Goal: Task Accomplishment & Management: Complete application form

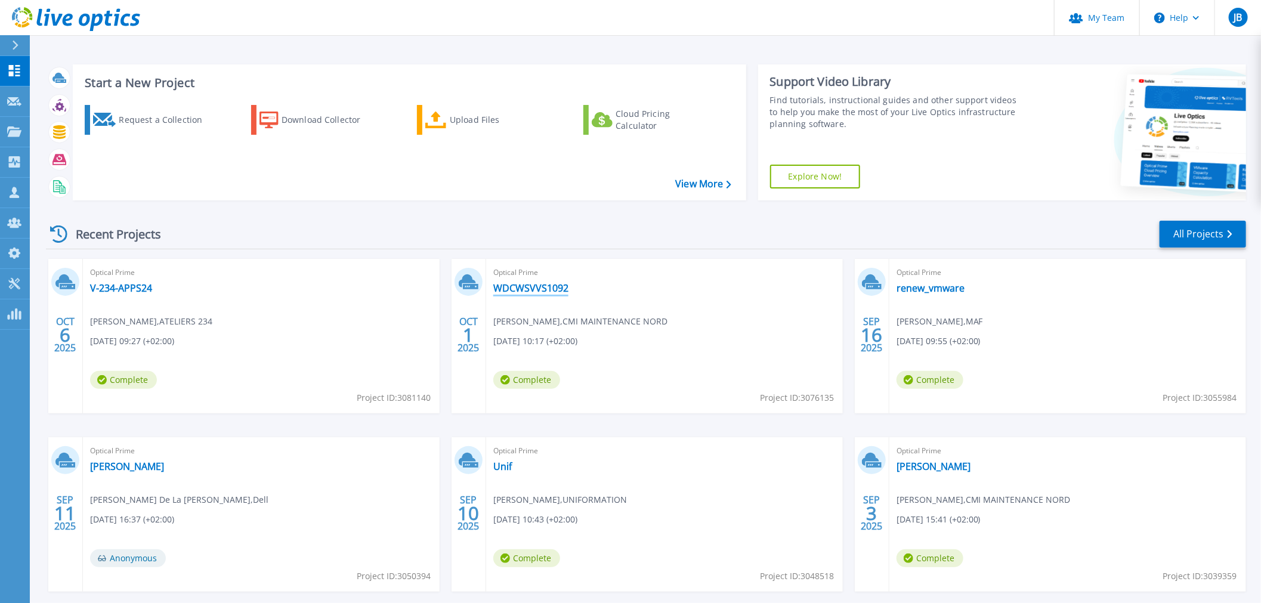
click at [523, 291] on link "WDCWSVVS1092" at bounding box center [530, 288] width 75 height 12
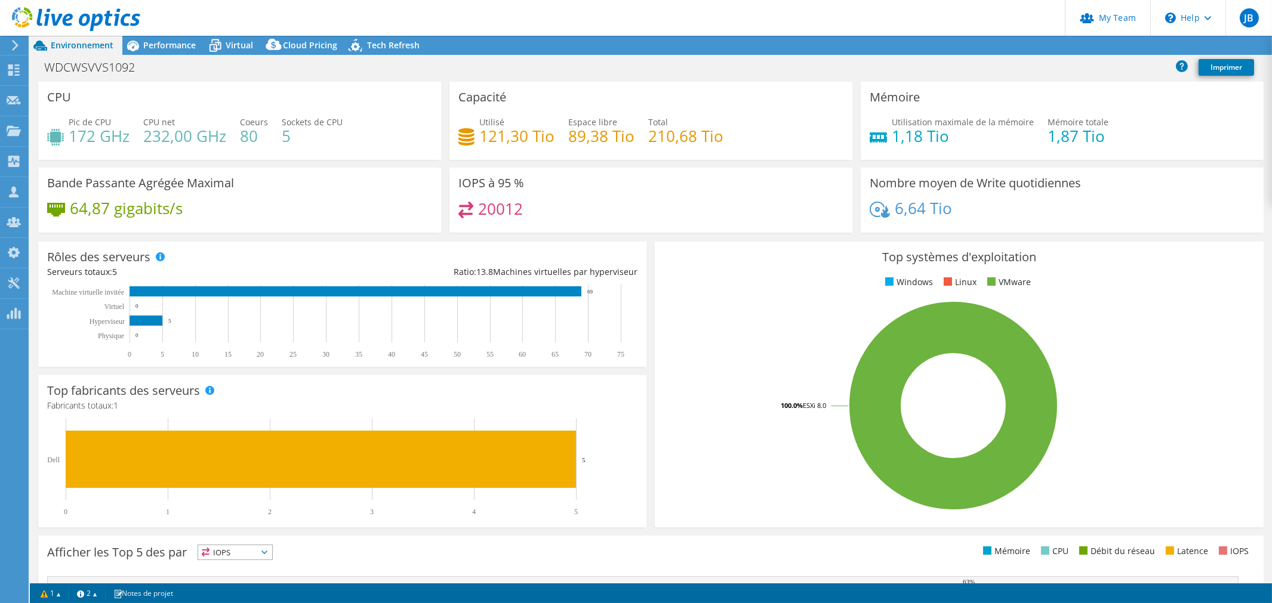
select select "USD"
radio input "true"
radio input "false"
click at [222, 45] on icon at bounding box center [215, 45] width 21 height 21
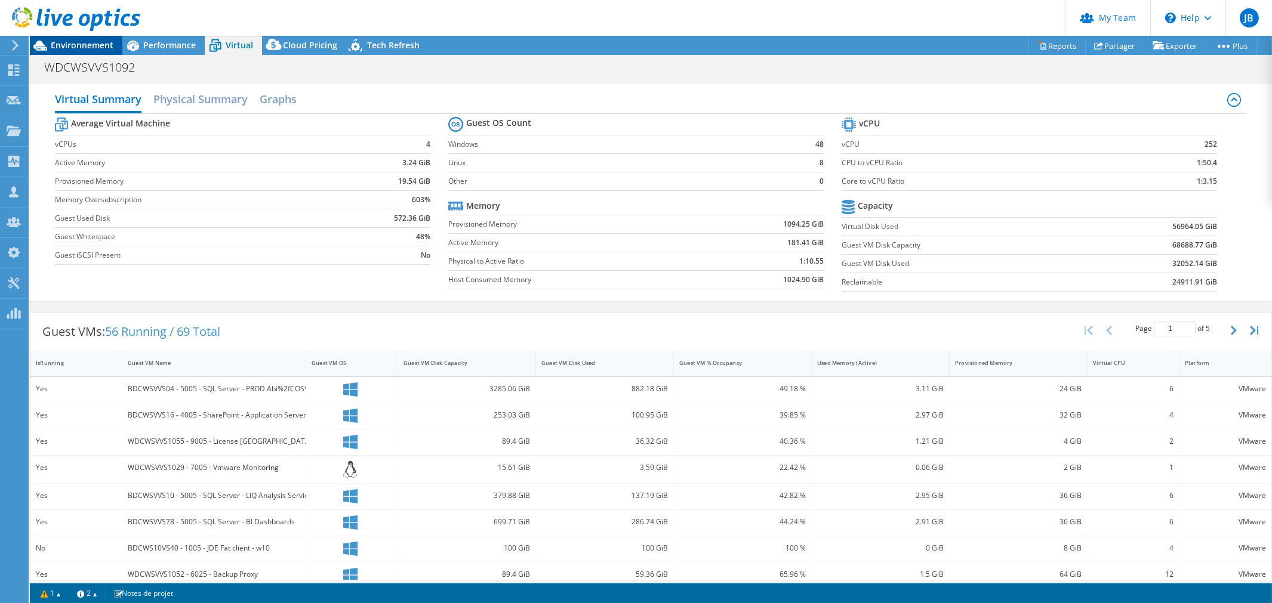
click at [76, 47] on span "Environnement" at bounding box center [82, 44] width 63 height 11
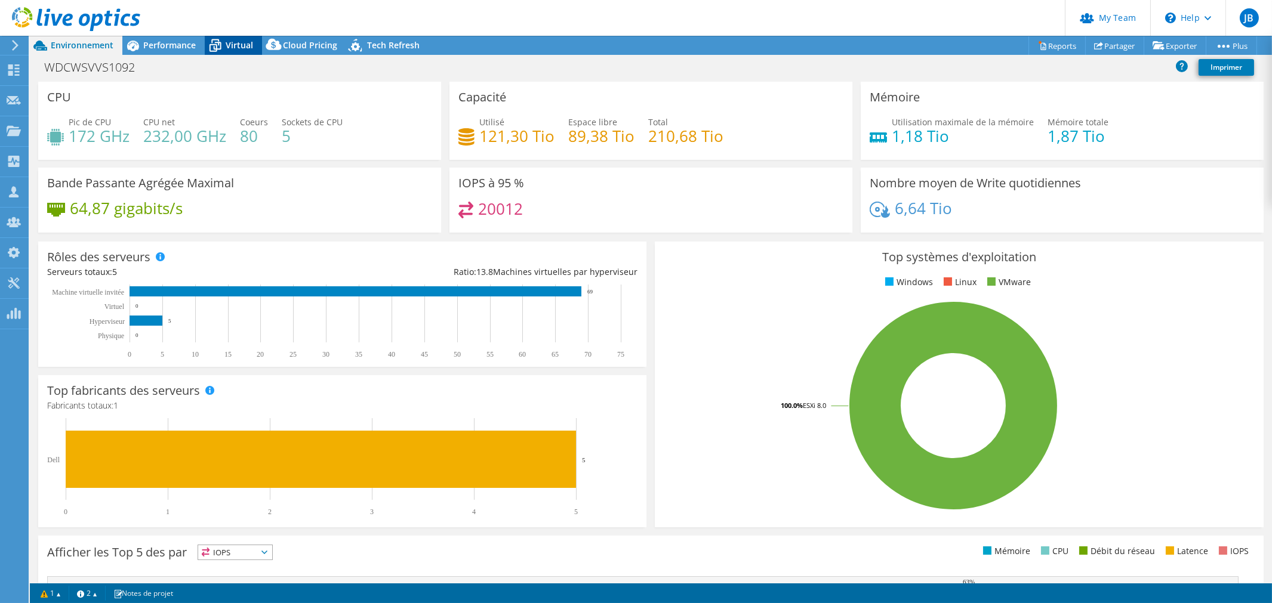
click at [227, 44] on span "Virtual" at bounding box center [239, 44] width 27 height 11
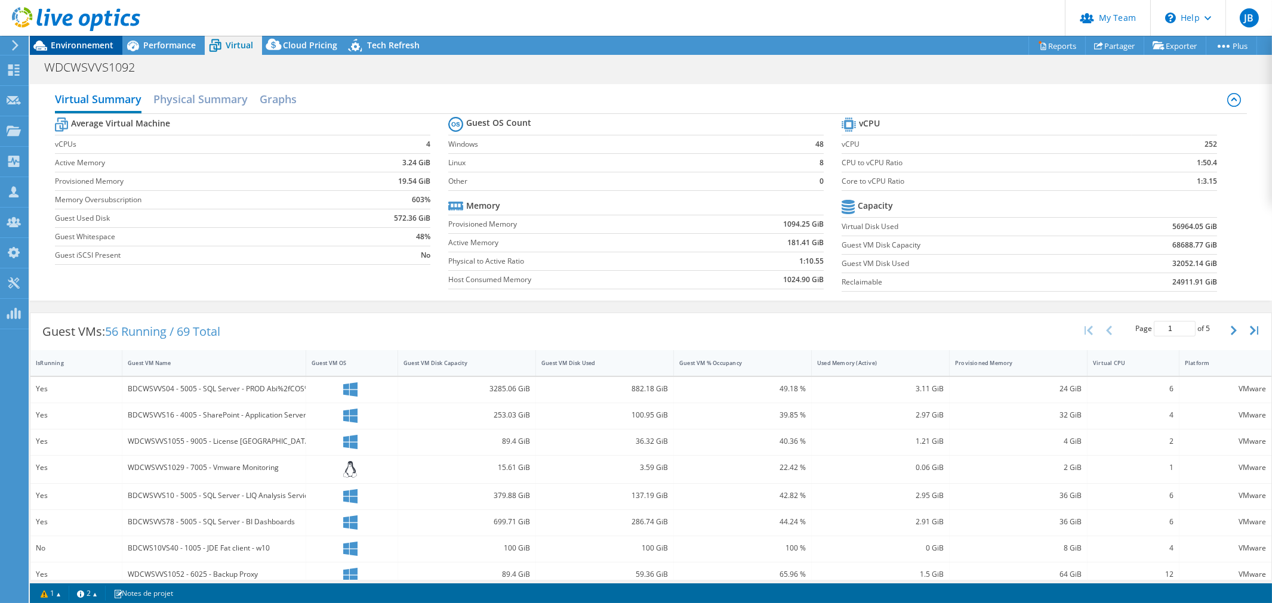
click at [64, 39] on span "Environnement" at bounding box center [82, 44] width 63 height 11
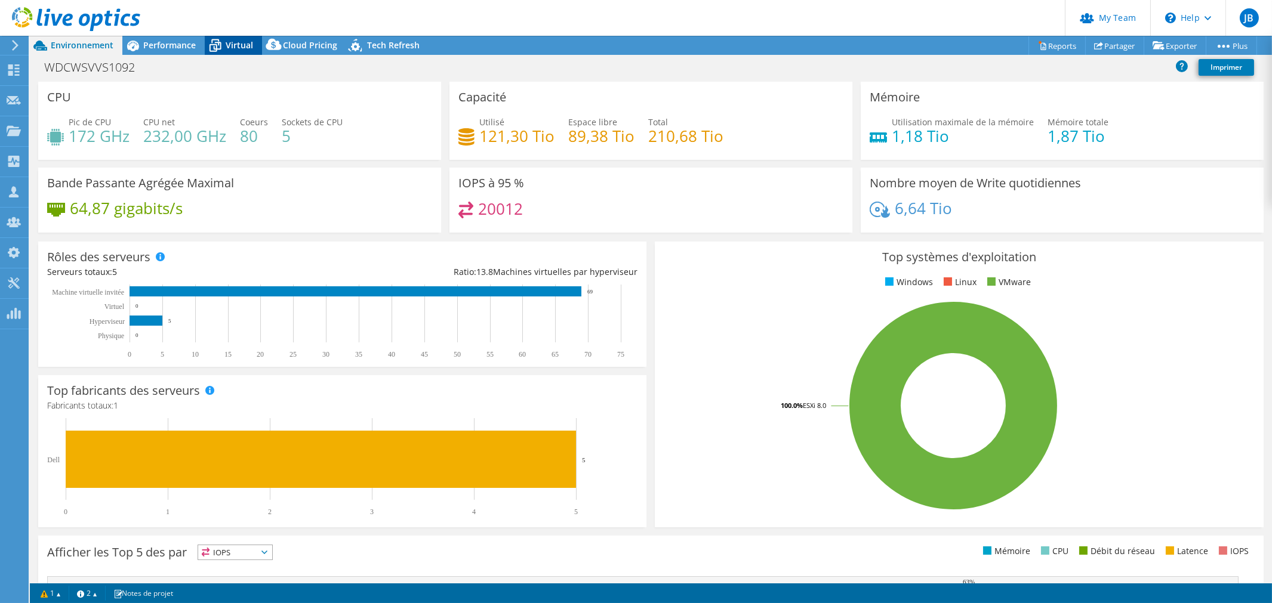
click at [220, 43] on icon at bounding box center [215, 47] width 12 height 10
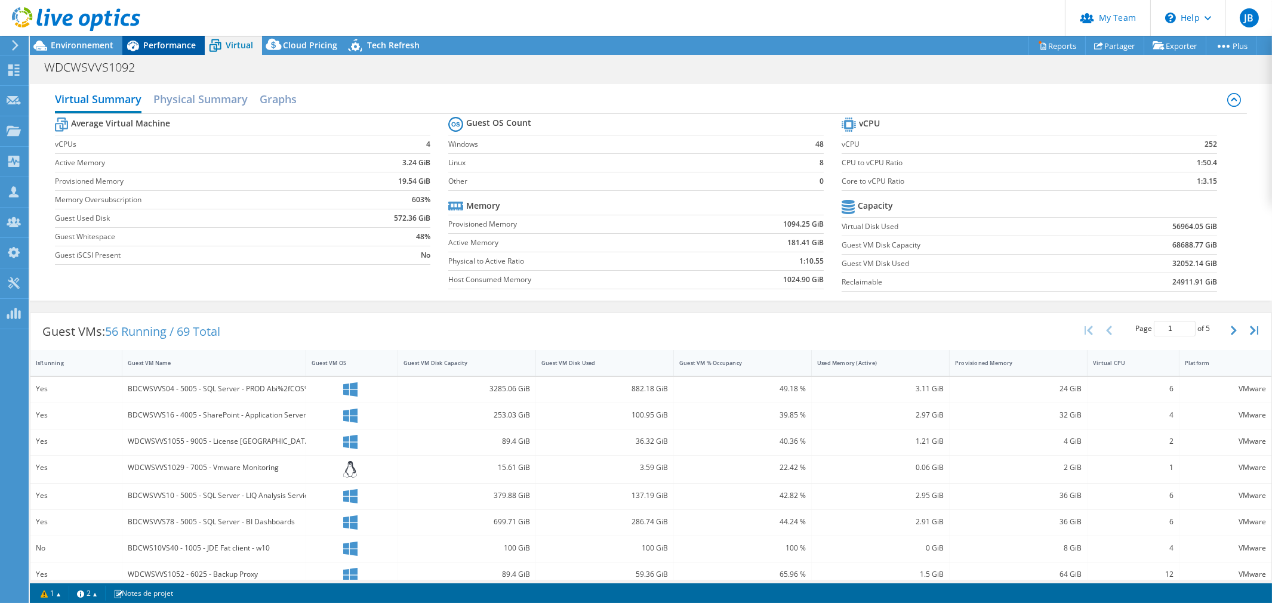
click at [121, 45] on div "Environnement Performance Virtual Upgrades Cloud Pricing Tech Refresh" at bounding box center [229, 45] width 399 height 19
click at [193, 44] on span "Performance" at bounding box center [169, 44] width 53 height 11
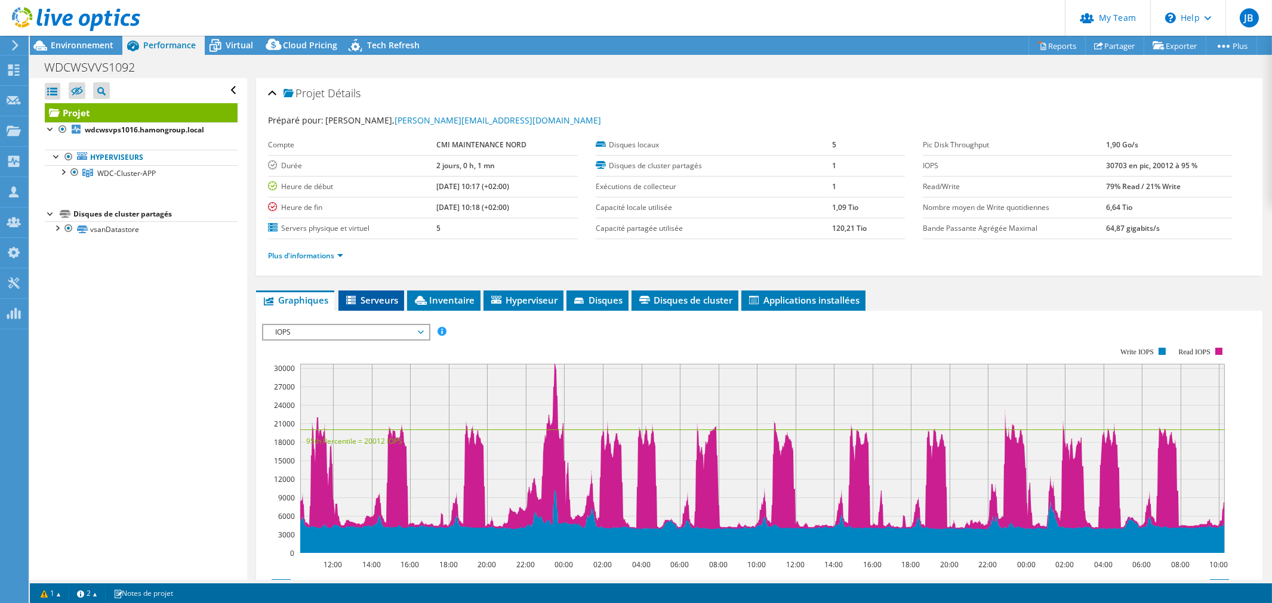
click at [378, 294] on span "Serveurs" at bounding box center [371, 300] width 54 height 12
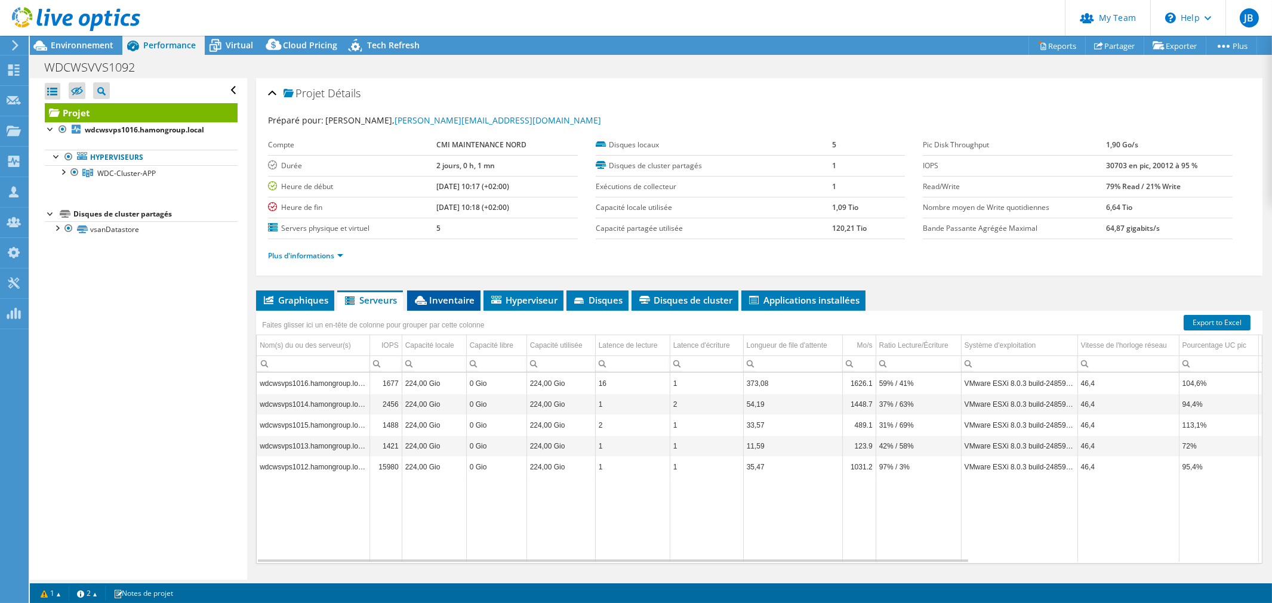
click at [428, 292] on li "Inventaire" at bounding box center [443, 301] width 73 height 20
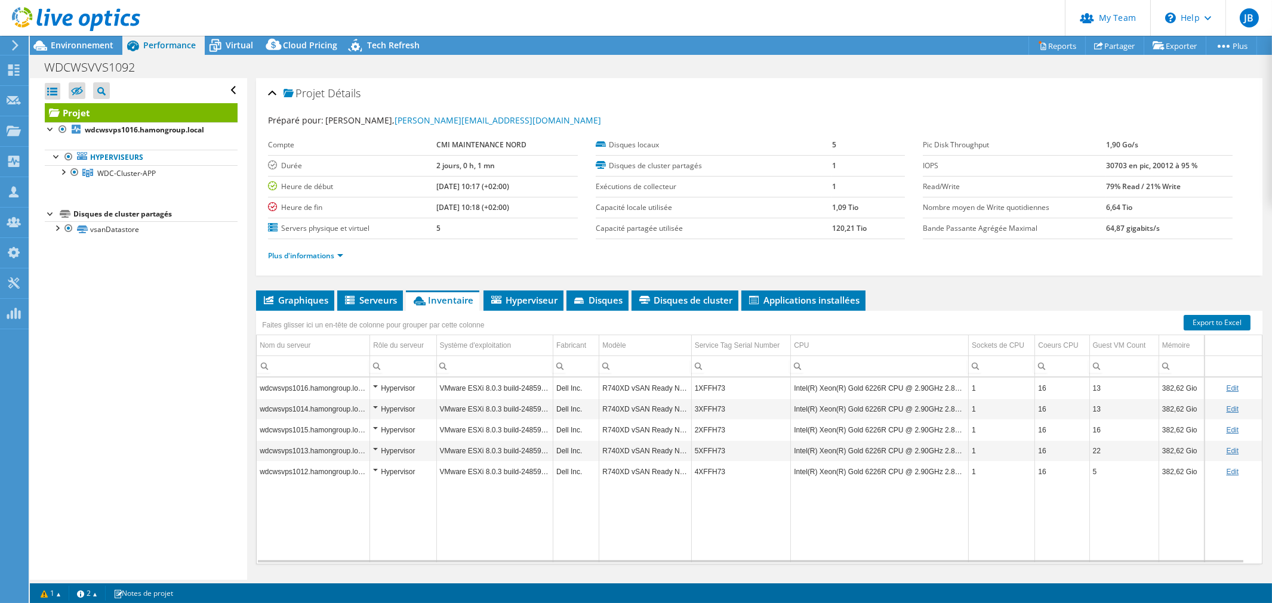
click at [104, 38] on div at bounding box center [70, 20] width 140 height 40
click at [98, 41] on span "Environnement" at bounding box center [82, 44] width 63 height 11
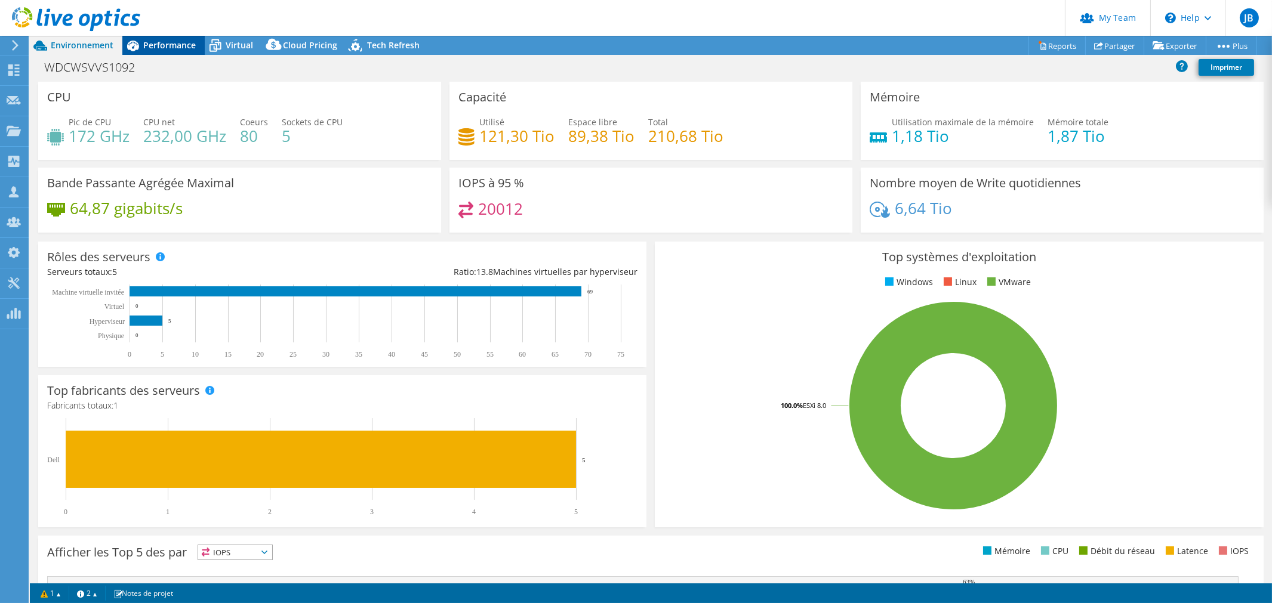
click at [169, 42] on span "Performance" at bounding box center [169, 44] width 53 height 11
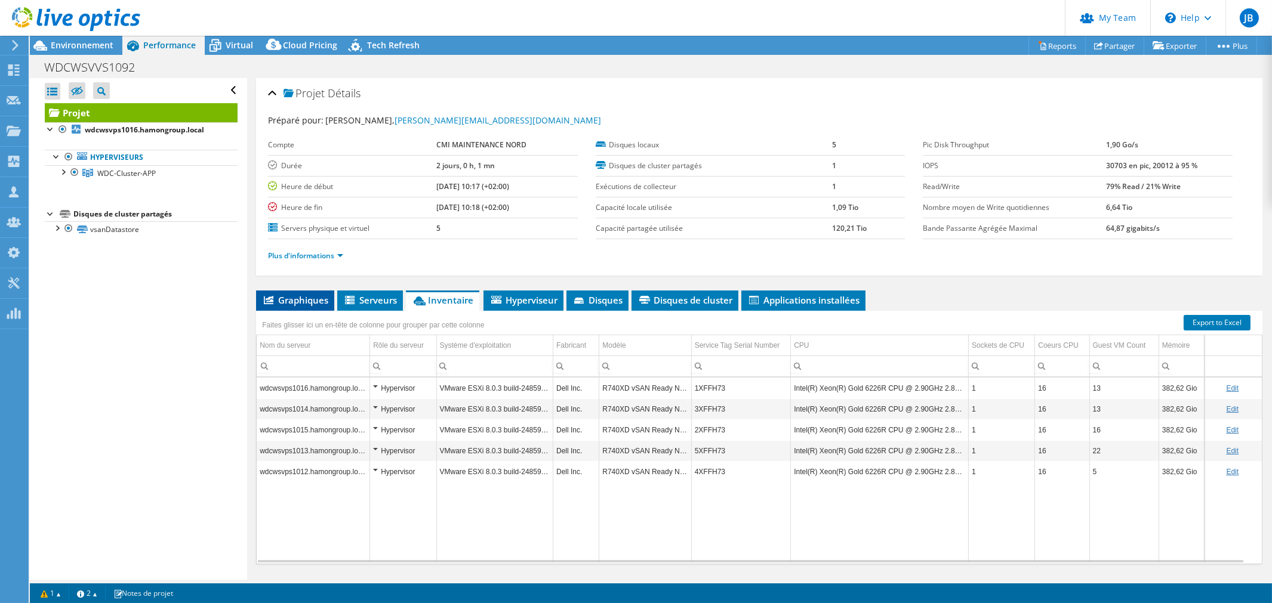
click at [289, 300] on span "Graphiques" at bounding box center [295, 300] width 66 height 12
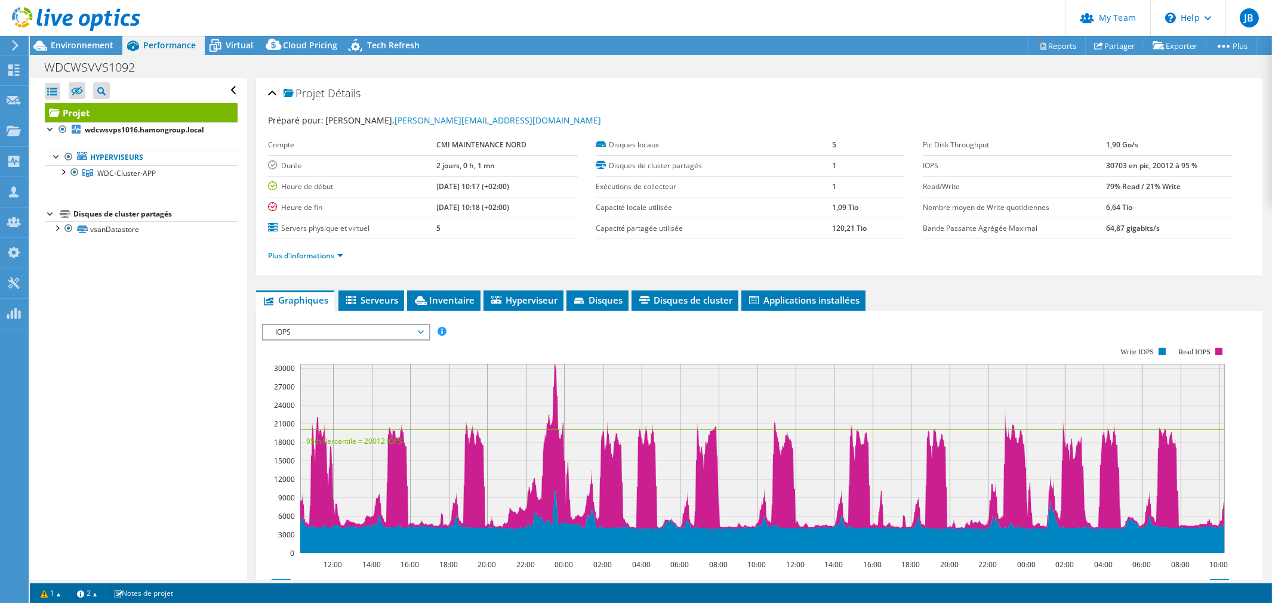
click at [343, 327] on span "IOPS" at bounding box center [345, 332] width 153 height 14
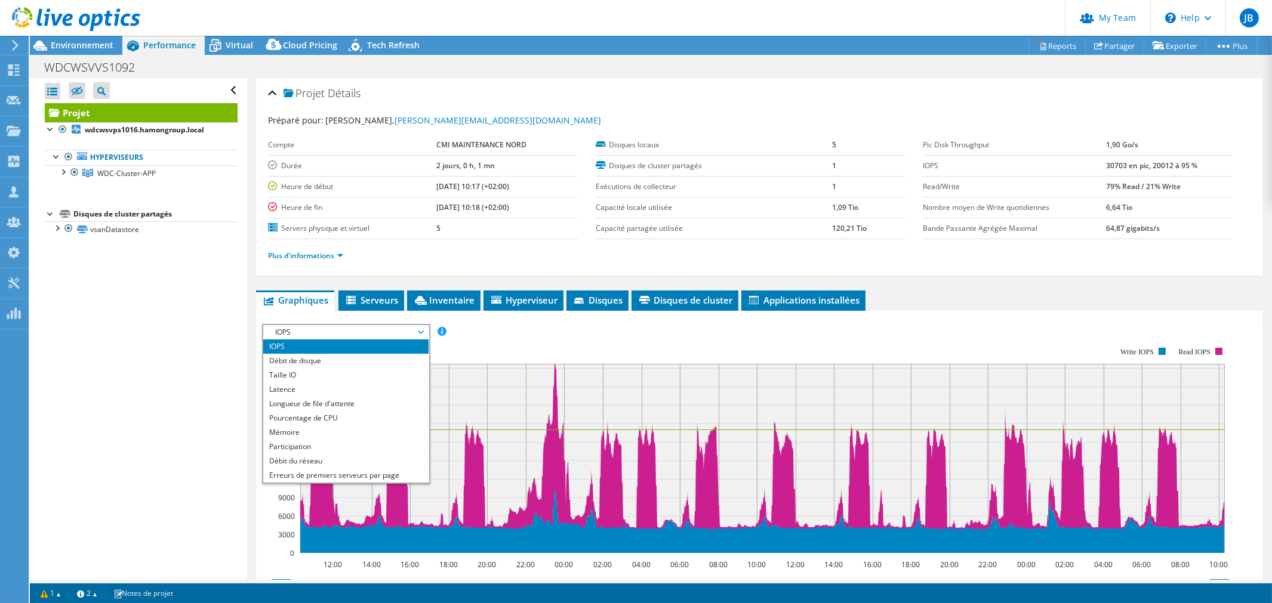
click at [343, 327] on span "IOPS" at bounding box center [345, 332] width 153 height 14
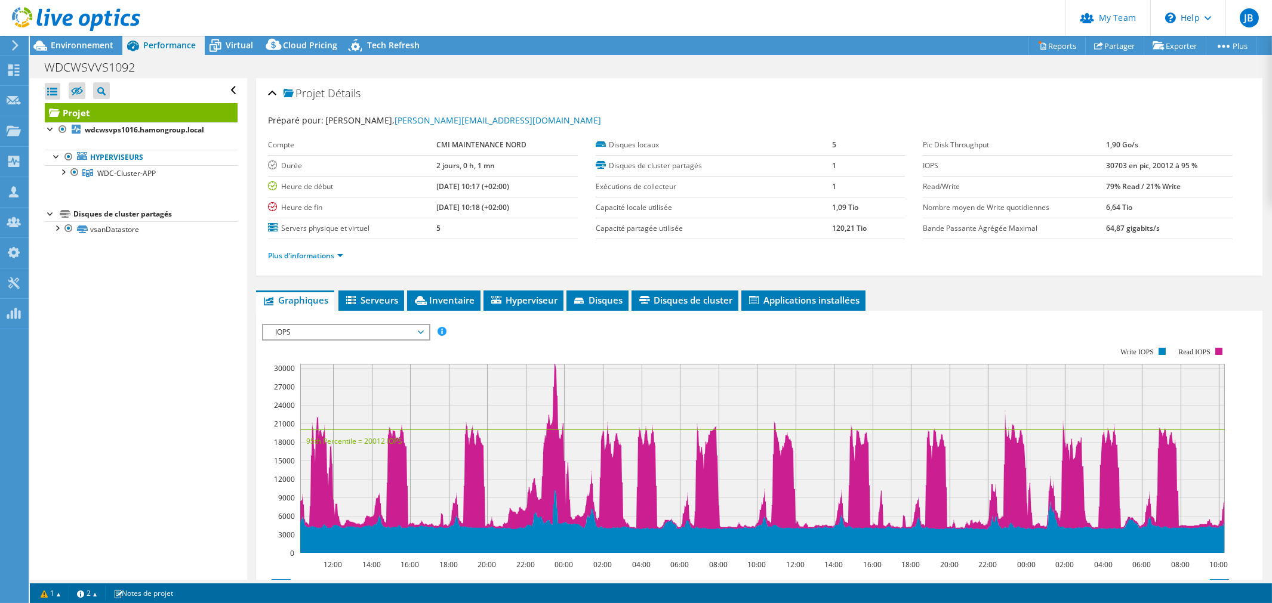
click at [963, 312] on div "IOPS Débit de disque Taille IO Latence Longueur de file d'attente Pourcentage d…" at bounding box center [759, 521] width 994 height 421
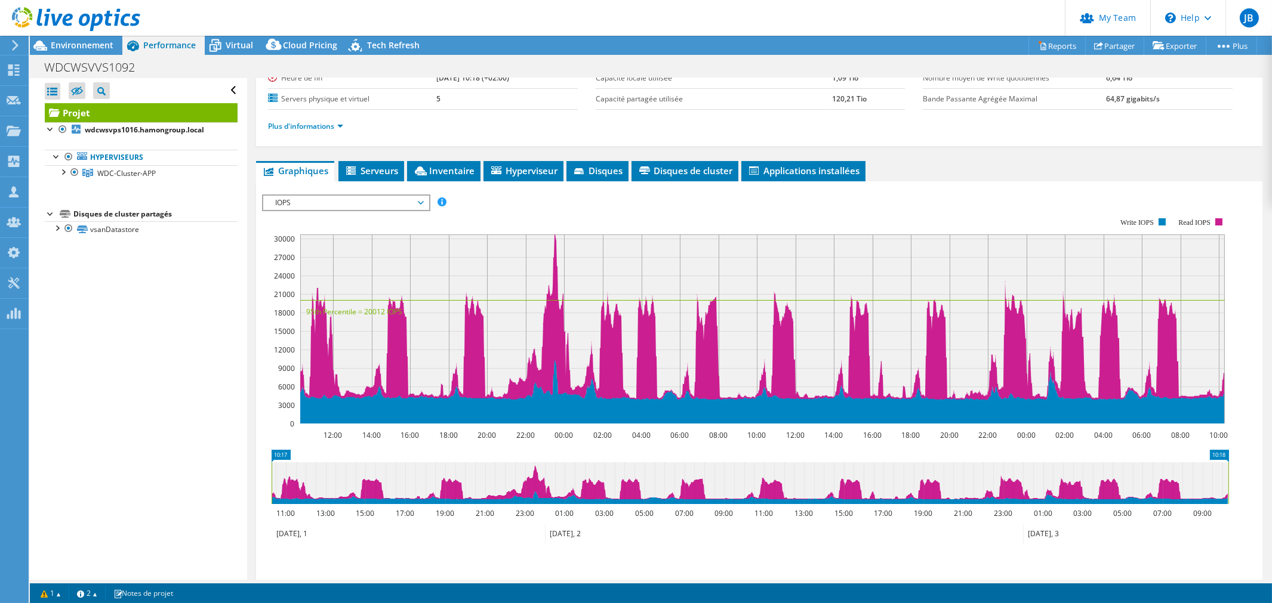
scroll to position [132, 0]
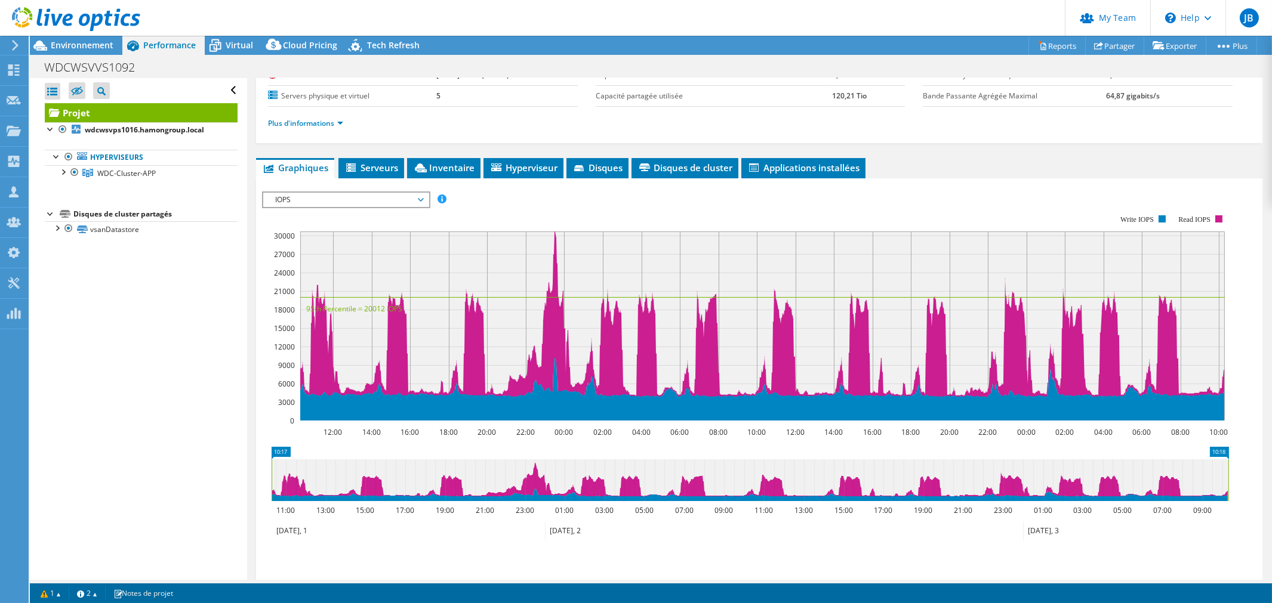
click at [379, 198] on span "IOPS" at bounding box center [345, 200] width 153 height 14
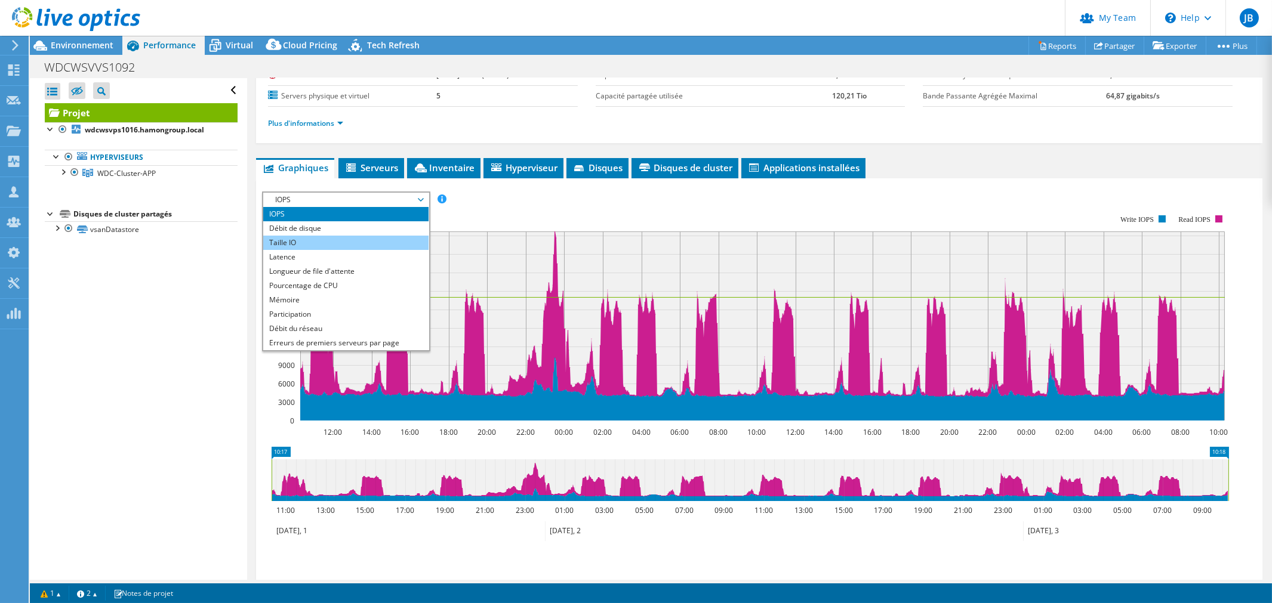
click at [305, 236] on li "Taille IO" at bounding box center [345, 243] width 165 height 14
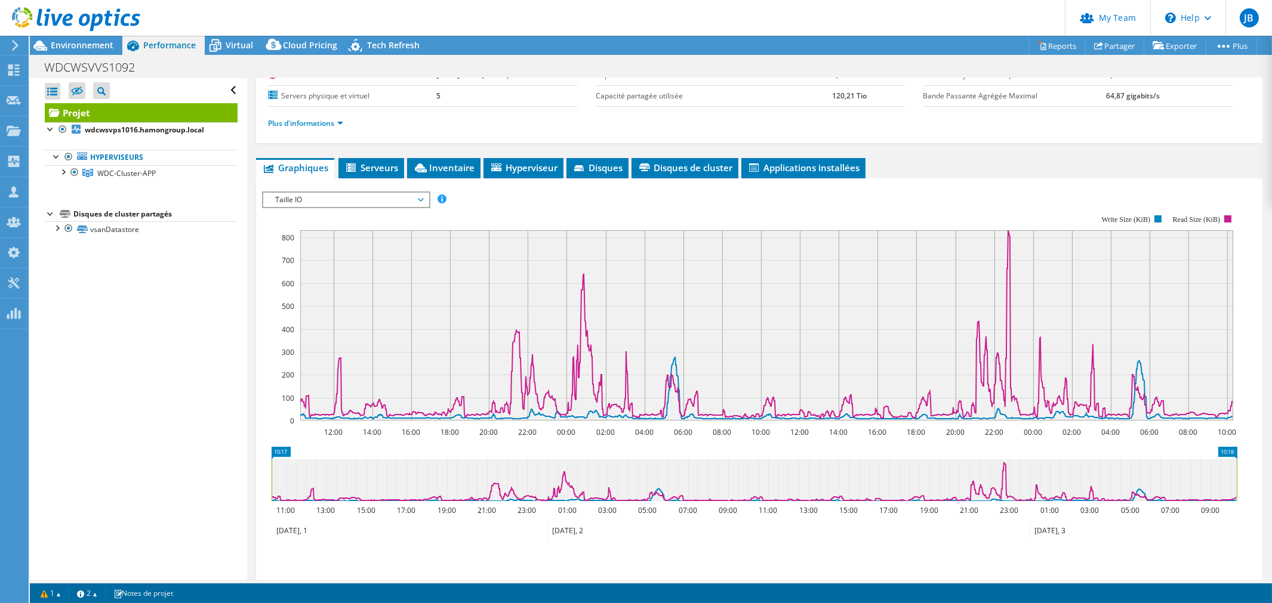
click at [326, 198] on span "Taille IO" at bounding box center [345, 200] width 153 height 14
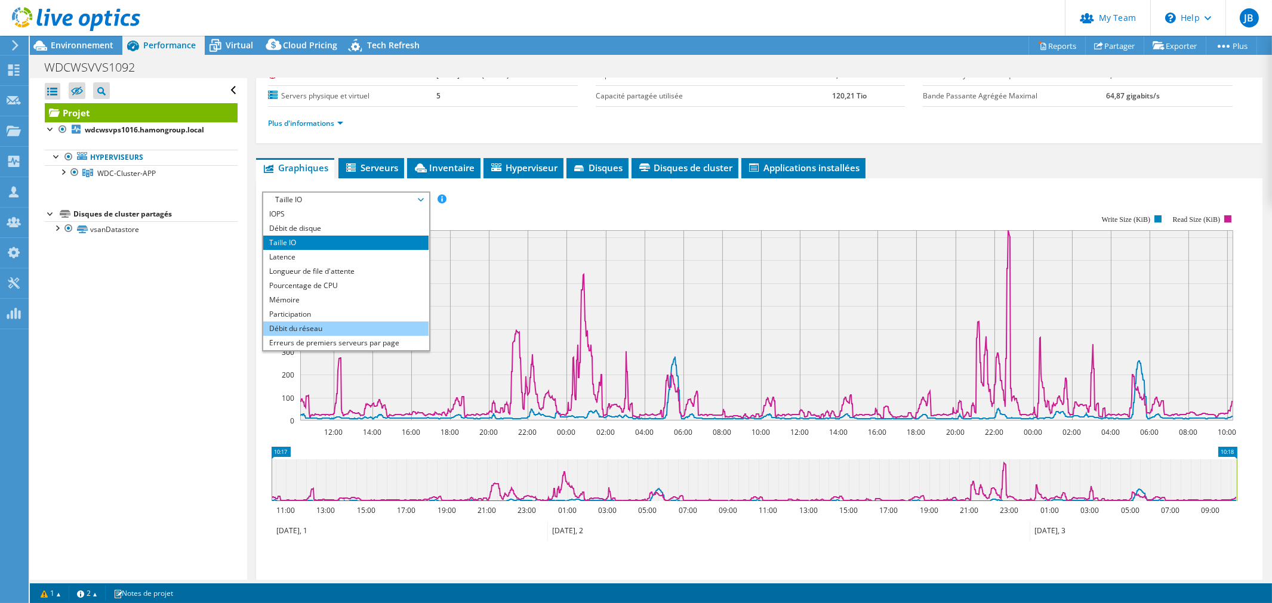
click at [298, 323] on li "Débit du réseau" at bounding box center [345, 329] width 165 height 14
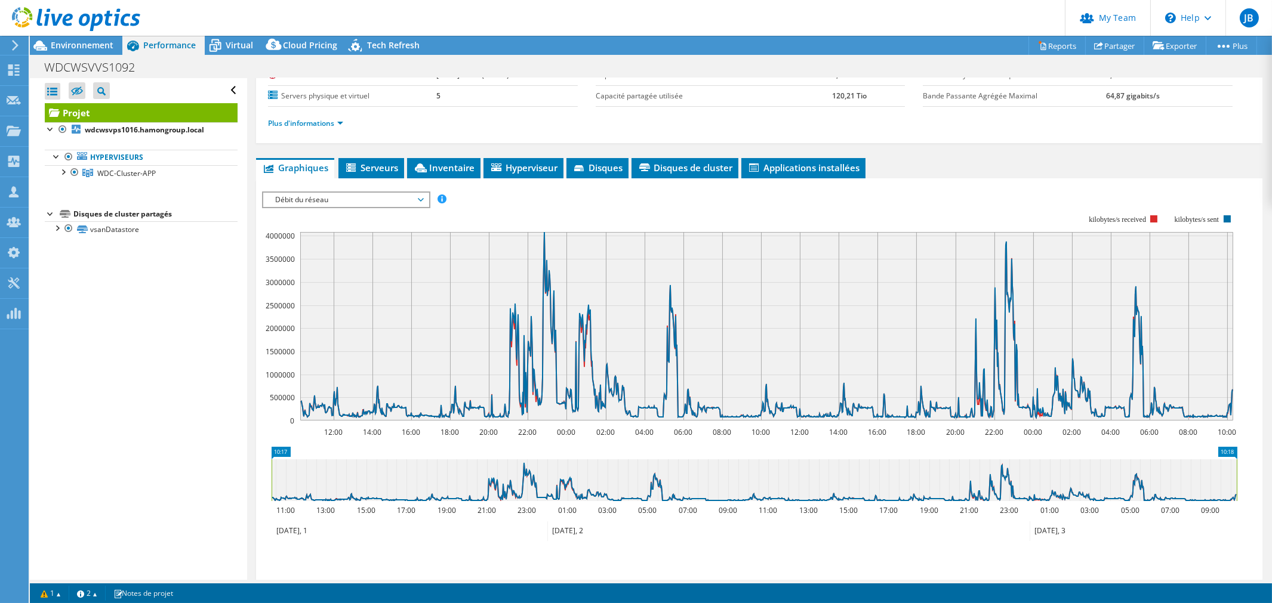
click at [316, 204] on span "Débit du réseau" at bounding box center [345, 200] width 153 height 14
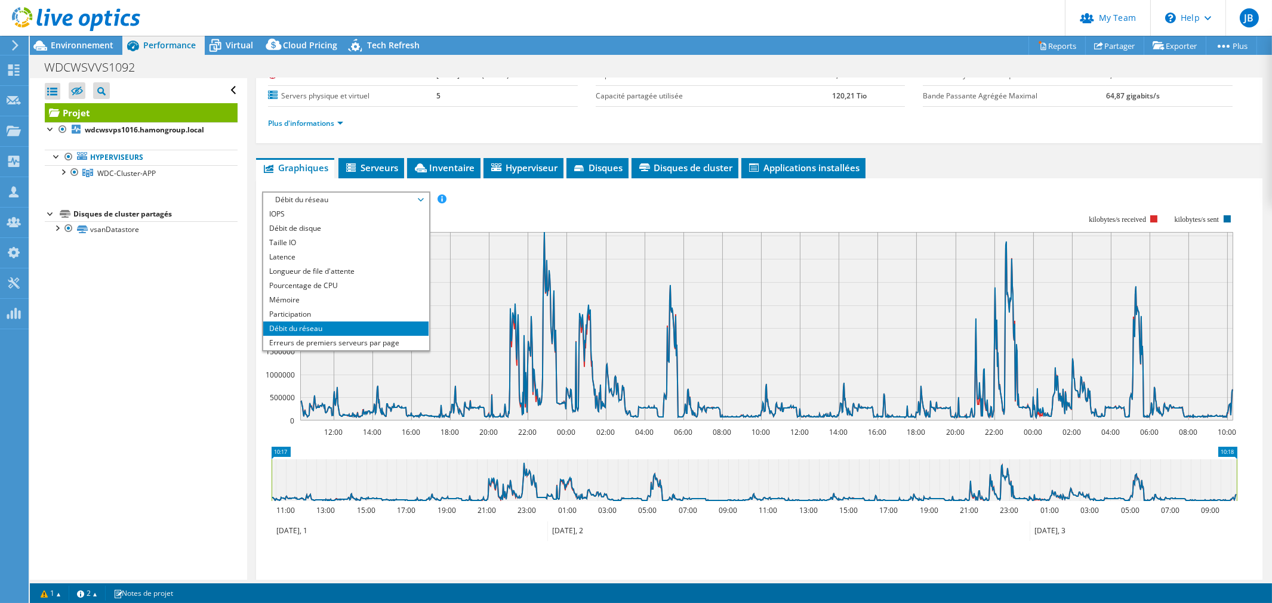
scroll to position [43, 0]
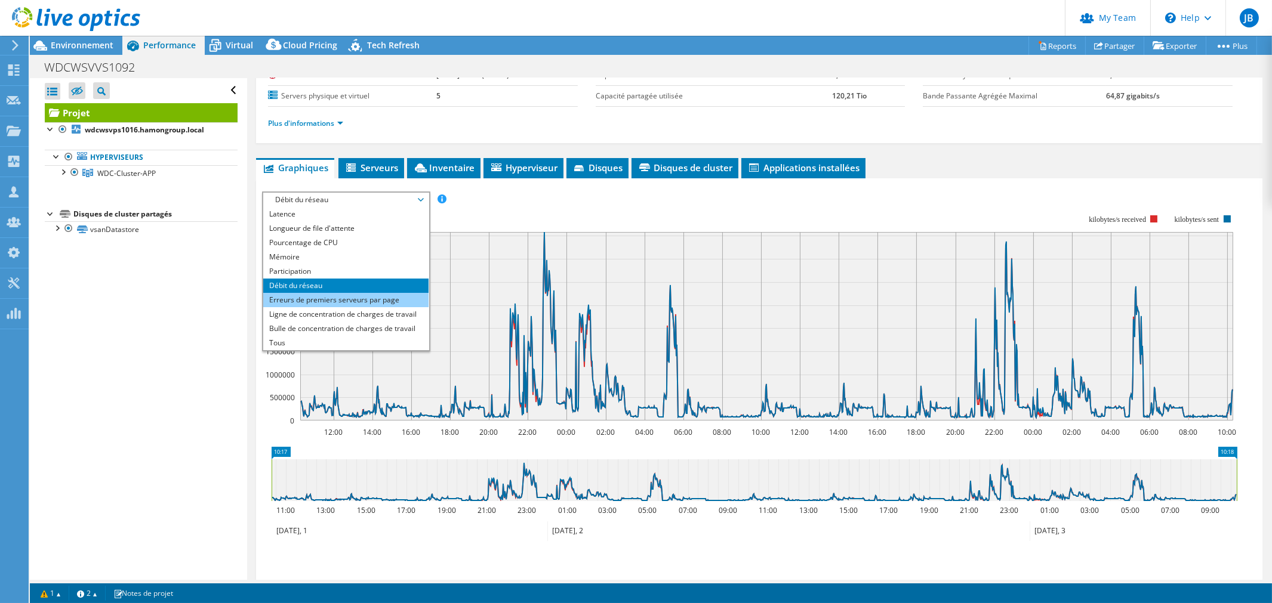
click at [310, 295] on li "Erreurs de premiers serveurs par page" at bounding box center [345, 300] width 165 height 14
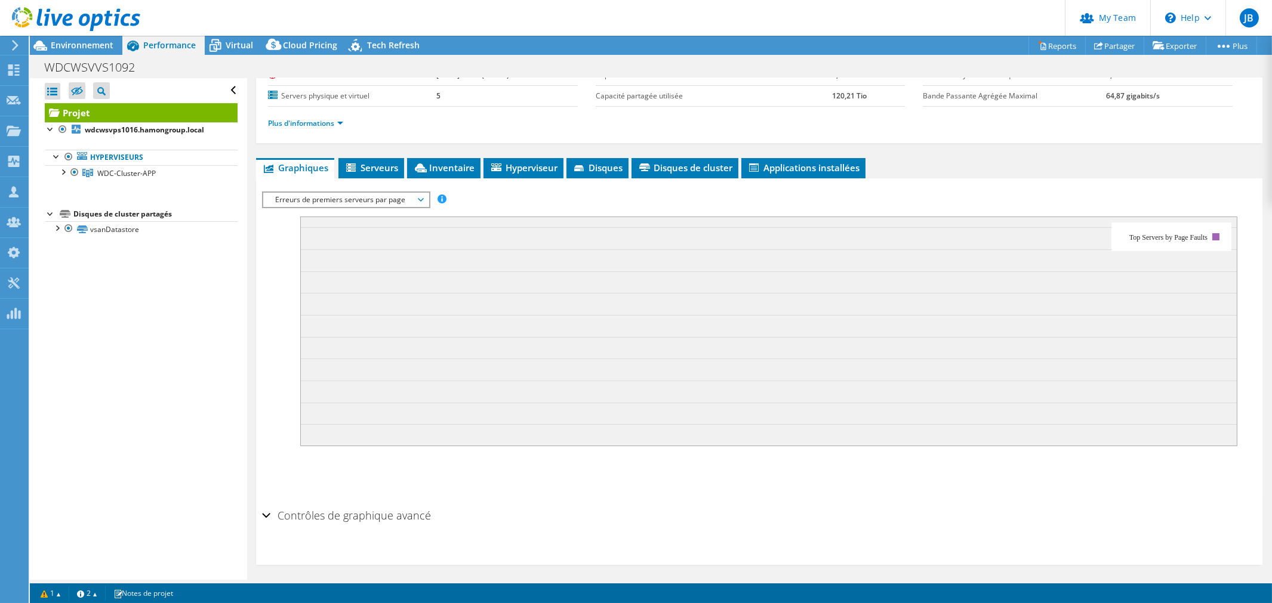
click at [321, 199] on span "Erreurs de premiers serveurs par page" at bounding box center [345, 200] width 153 height 14
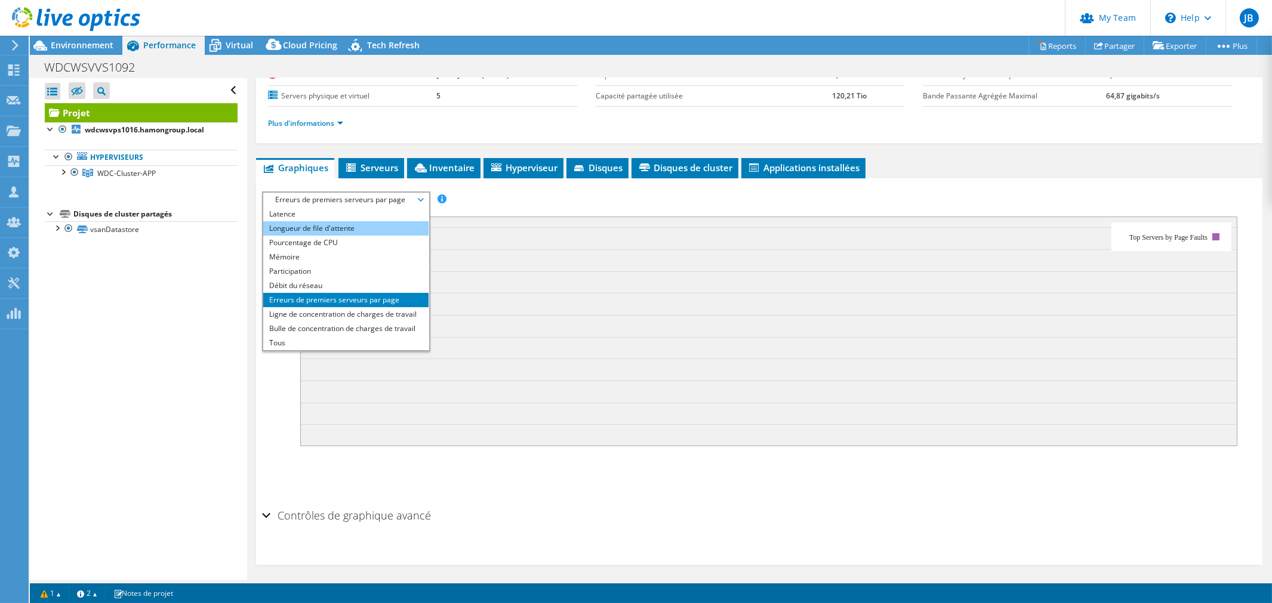
click at [311, 224] on li "Longueur de file d'attente" at bounding box center [345, 228] width 165 height 14
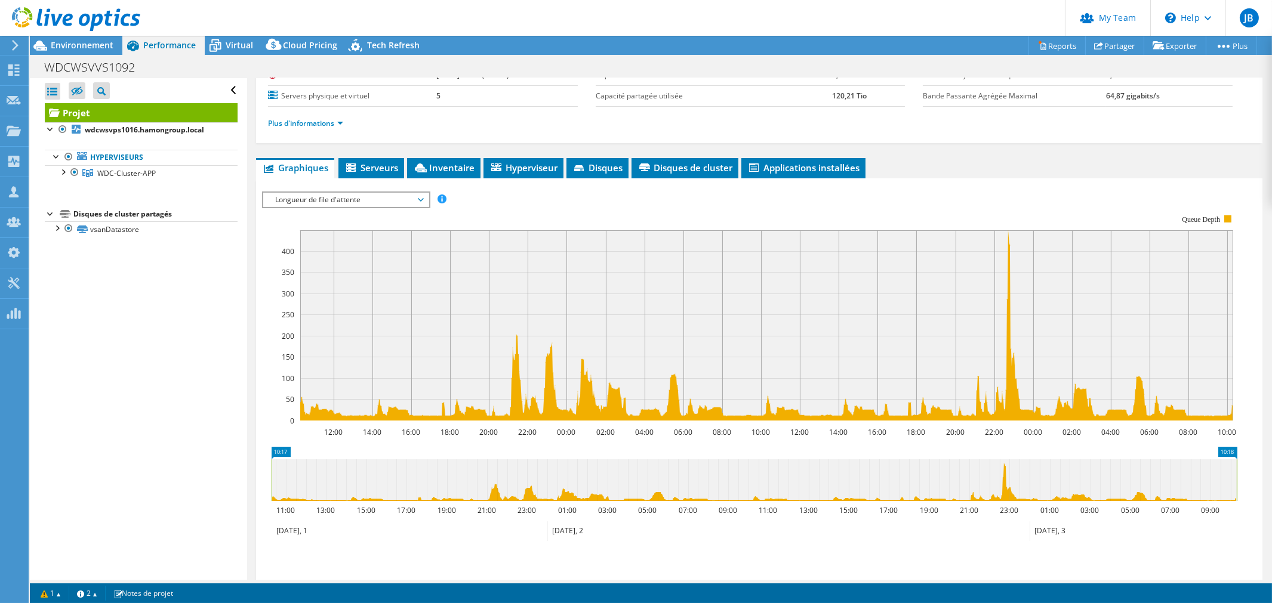
click at [305, 207] on rect at bounding box center [749, 318] width 975 height 239
click at [305, 203] on span "Longueur de file d'attente" at bounding box center [345, 200] width 153 height 14
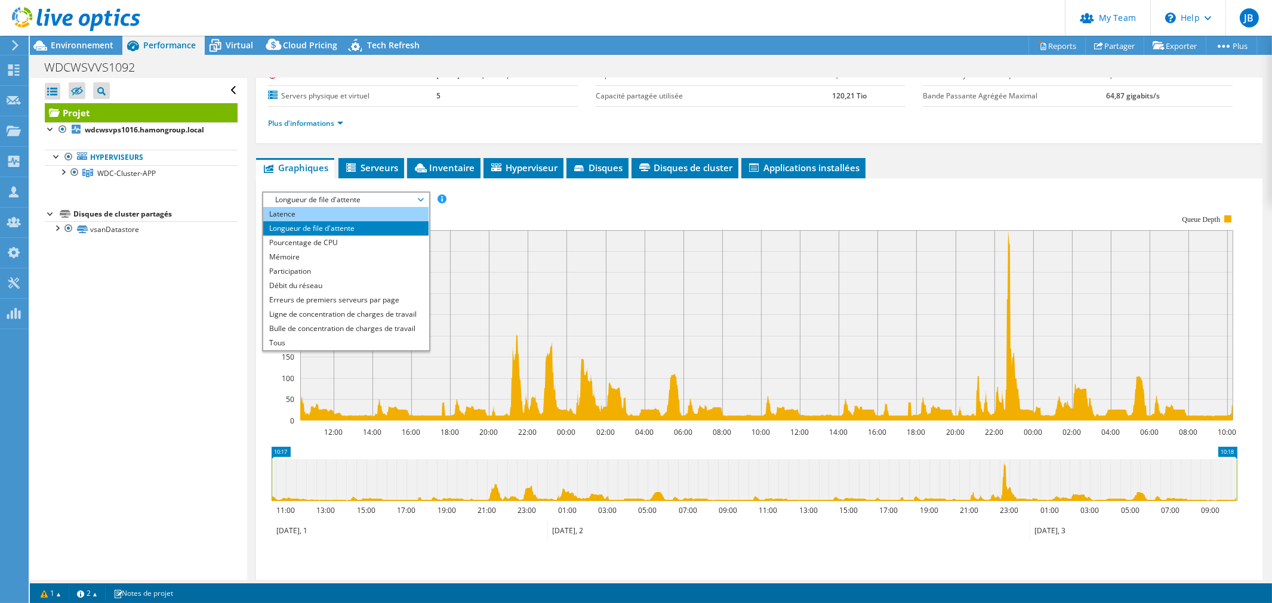
click at [298, 211] on li "Latence" at bounding box center [345, 214] width 165 height 14
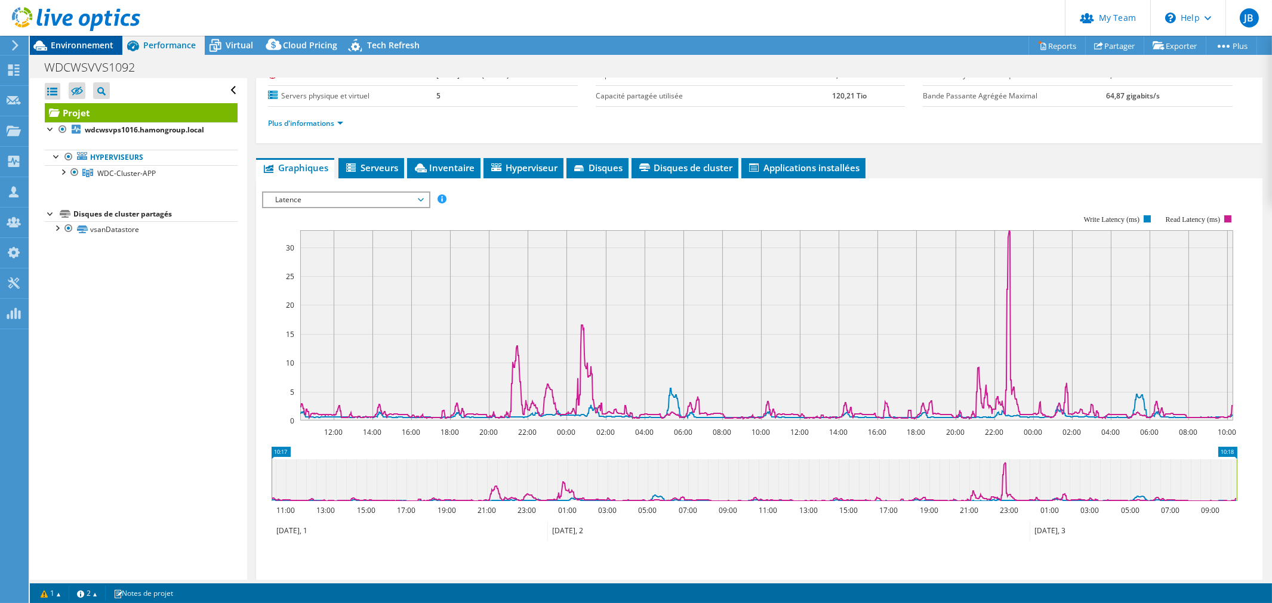
click at [75, 39] on span "Environnement" at bounding box center [82, 44] width 63 height 11
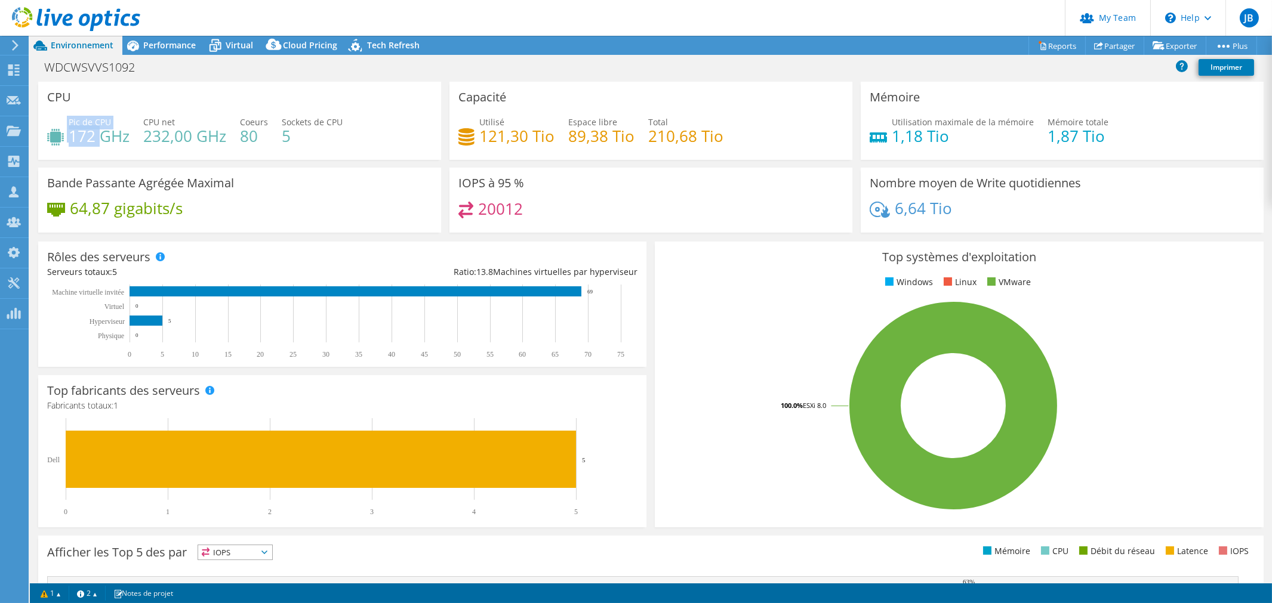
drag, startPoint x: 66, startPoint y: 133, endPoint x: 104, endPoint y: 134, distance: 38.2
click at [104, 134] on div "Pic de CPU 172 GHz" at bounding box center [88, 129] width 82 height 27
click at [153, 145] on div "Pic de CPU 172 GHz CPU net 232,00 GHz Coeurs 80 Sockets de CPU 5" at bounding box center [239, 135] width 385 height 39
drag, startPoint x: 462, startPoint y: 139, endPoint x: 510, endPoint y: 138, distance: 47.8
click at [510, 138] on div "Utilisé 121,30 Tio" at bounding box center [506, 129] width 96 height 27
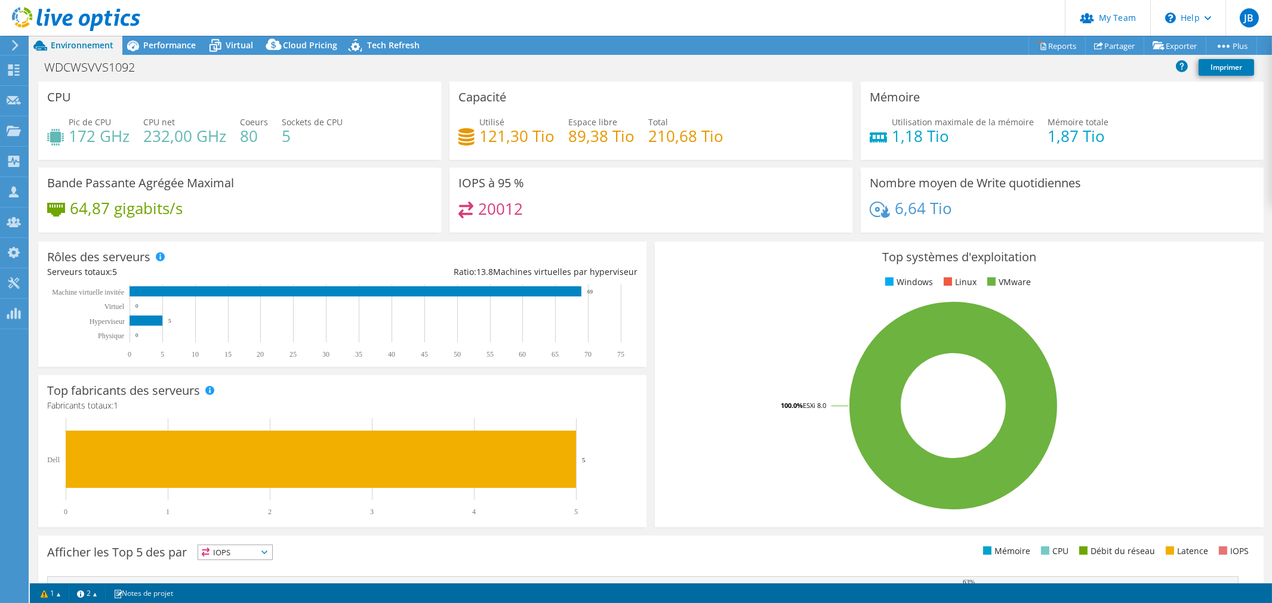
click at [526, 175] on div "IOPS à 95 % 20012" at bounding box center [650, 200] width 403 height 65
click at [562, 213] on div "20012" at bounding box center [650, 215] width 385 height 26
click at [14, 134] on use at bounding box center [14, 130] width 14 height 10
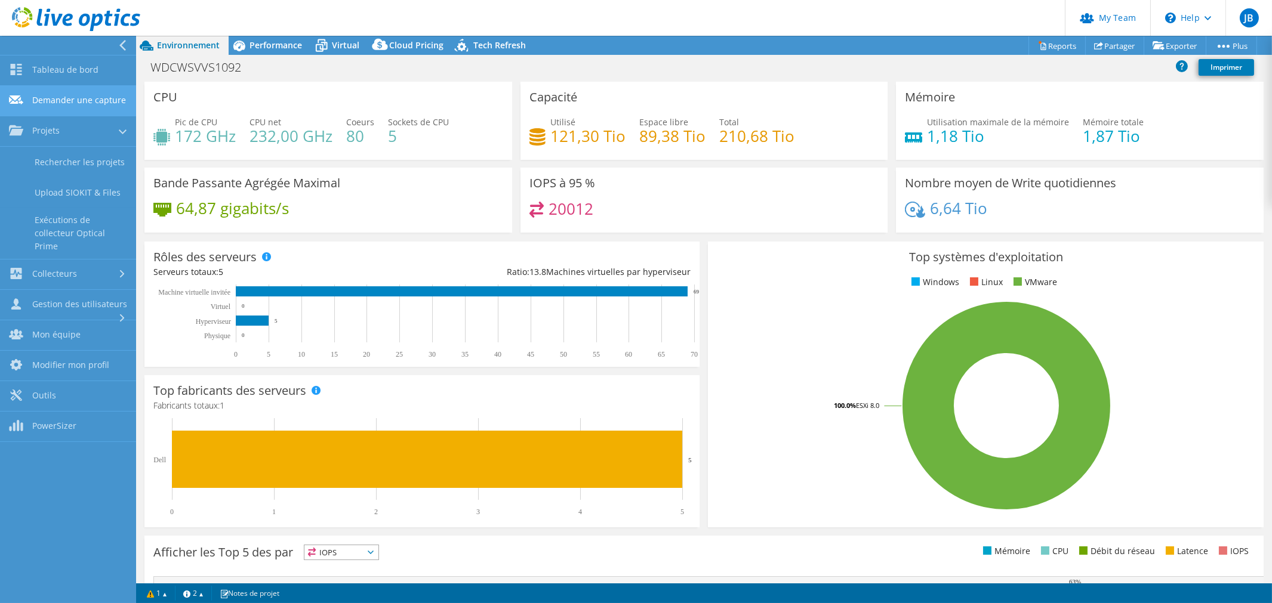
click at [75, 110] on link "Demander une capture" at bounding box center [68, 101] width 136 height 30
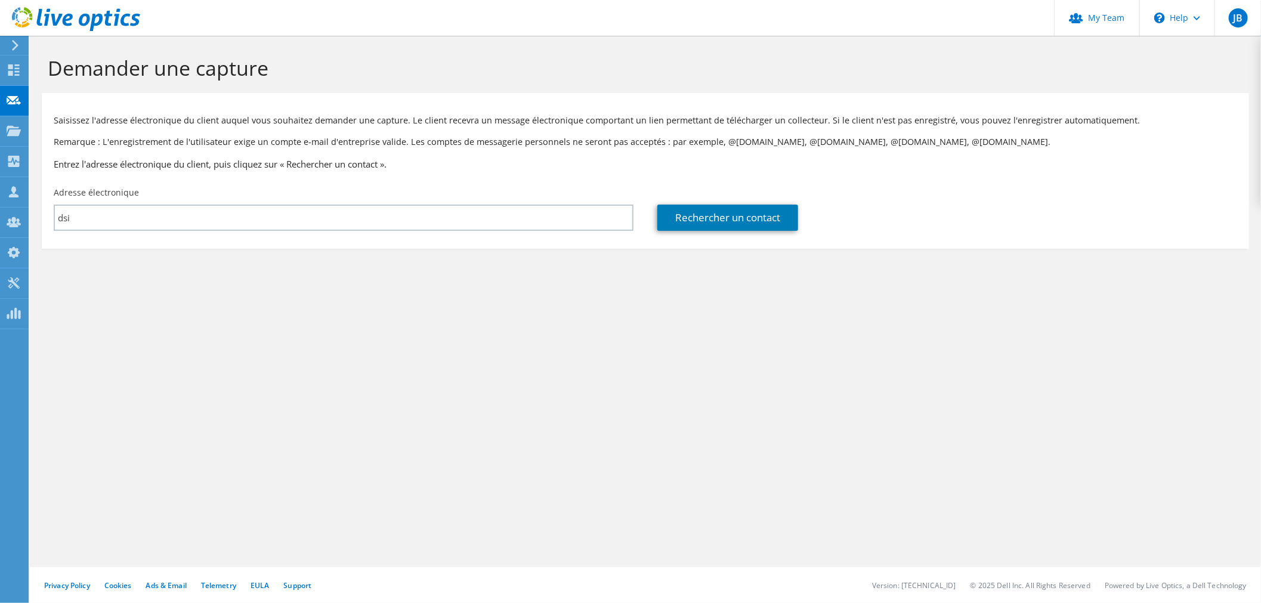
type input "dsi@dxo.com"
click at [17, 70] on use at bounding box center [13, 69] width 11 height 11
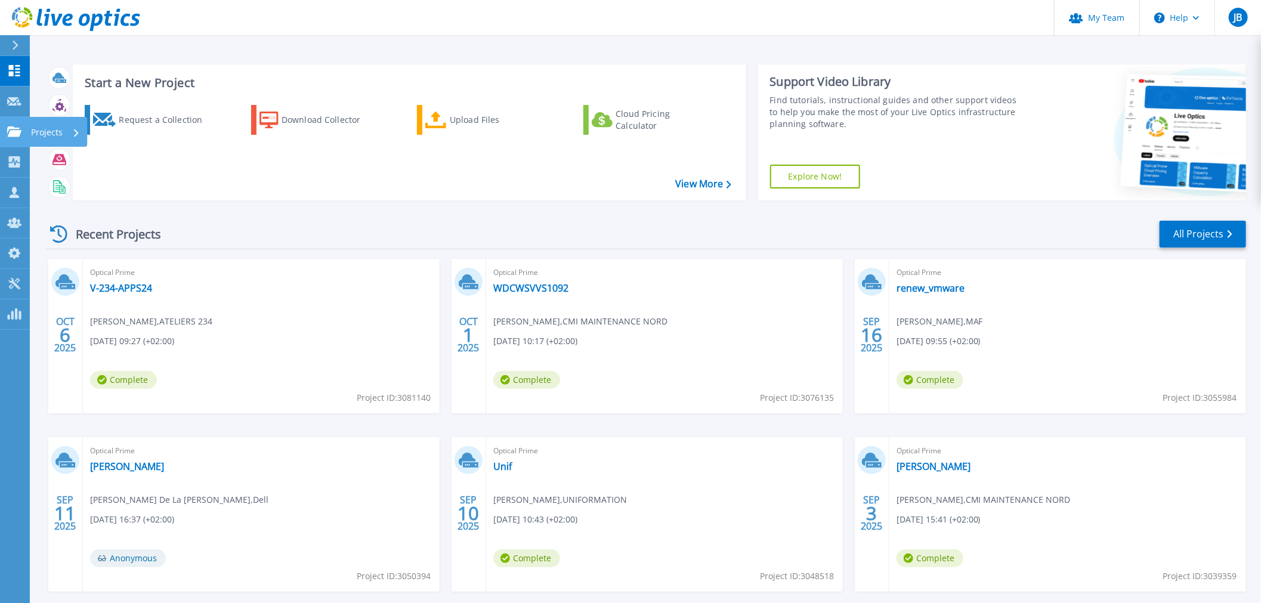
click at [16, 135] on icon at bounding box center [14, 132] width 14 height 10
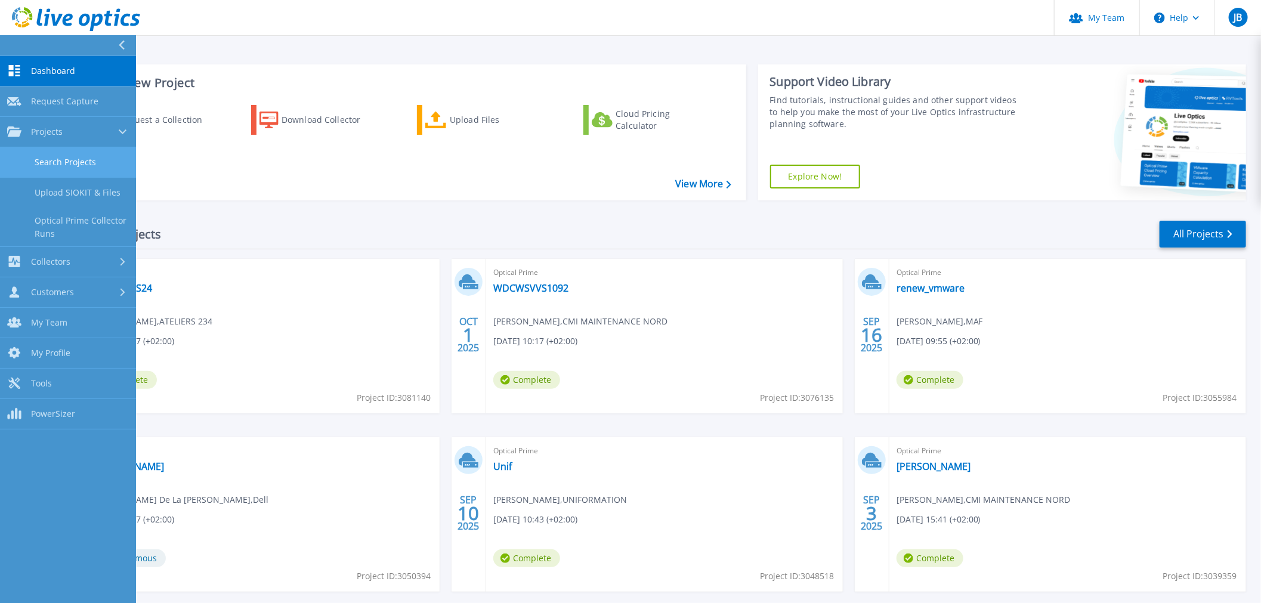
click at [67, 159] on link "Search Projects" at bounding box center [68, 162] width 136 height 30
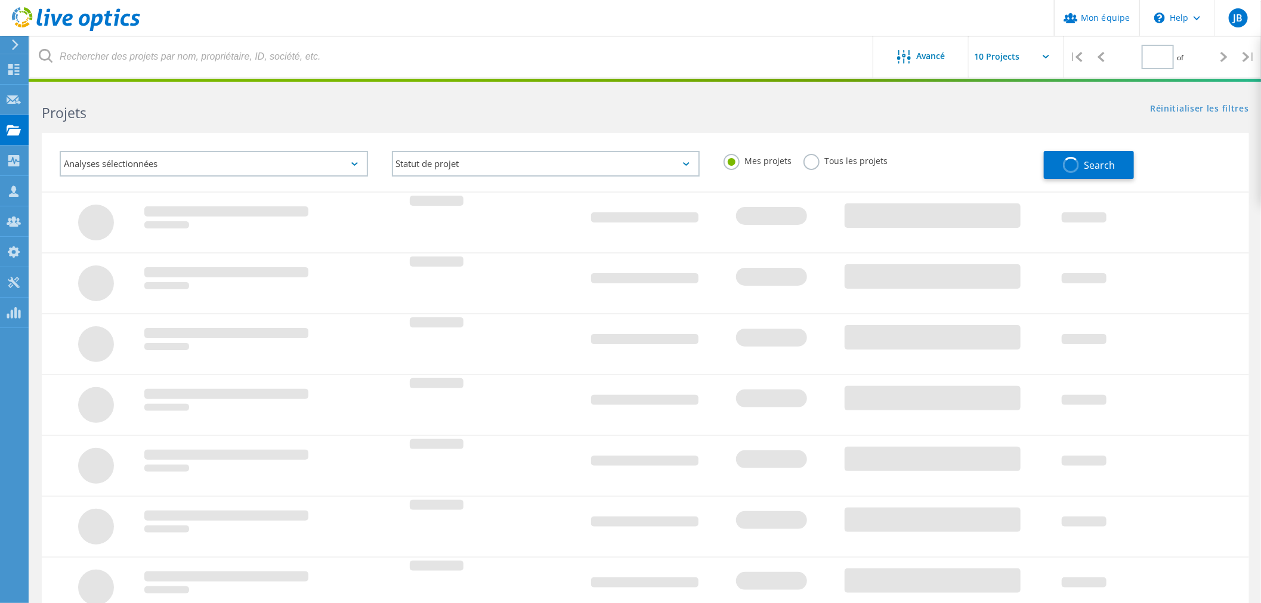
type input "1"
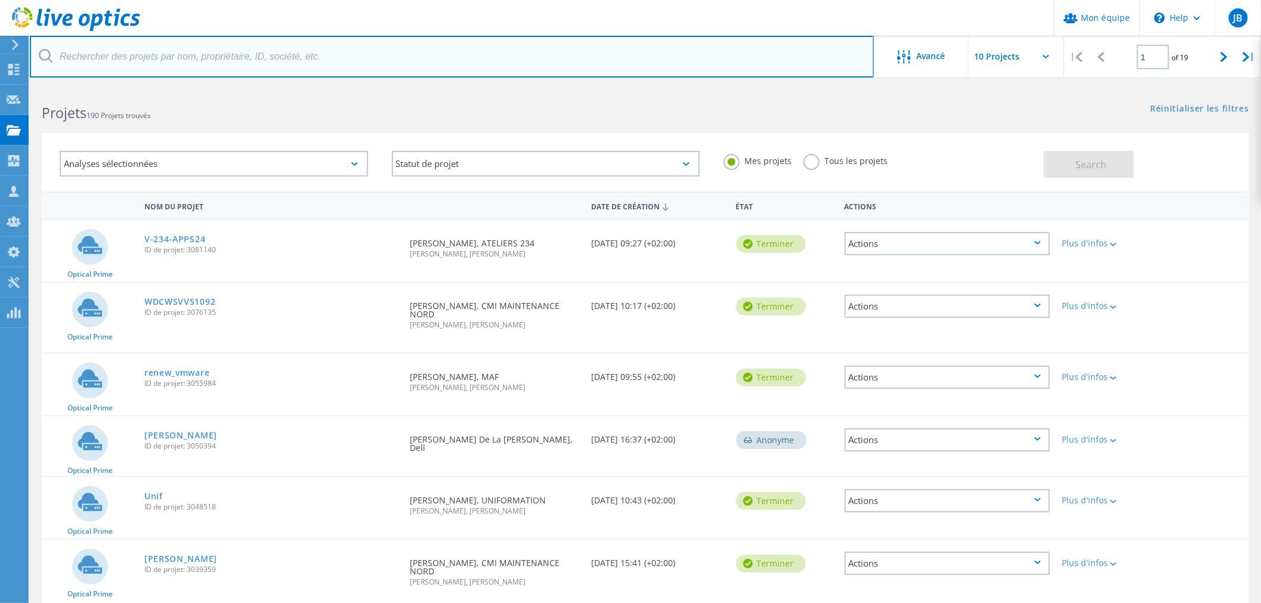
click at [136, 60] on input "text" at bounding box center [452, 57] width 844 height 42
type input "dxo"
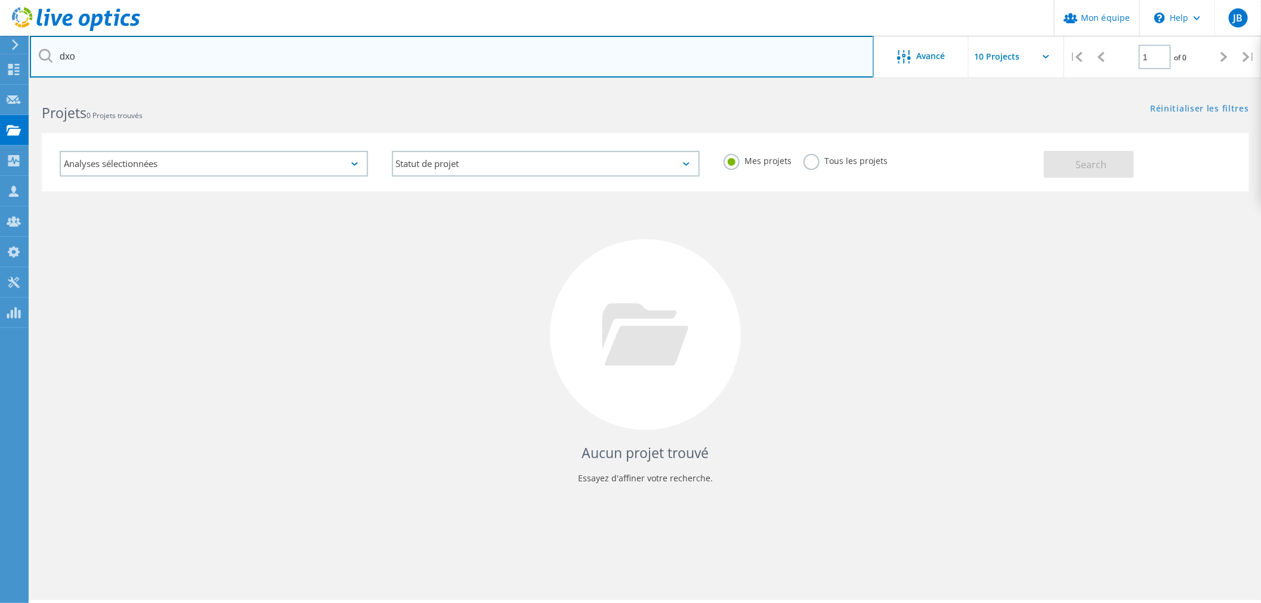
drag, startPoint x: 106, startPoint y: 50, endPoint x: 48, endPoint y: 51, distance: 57.9
click at [50, 51] on div "dxo" at bounding box center [452, 57] width 844 height 42
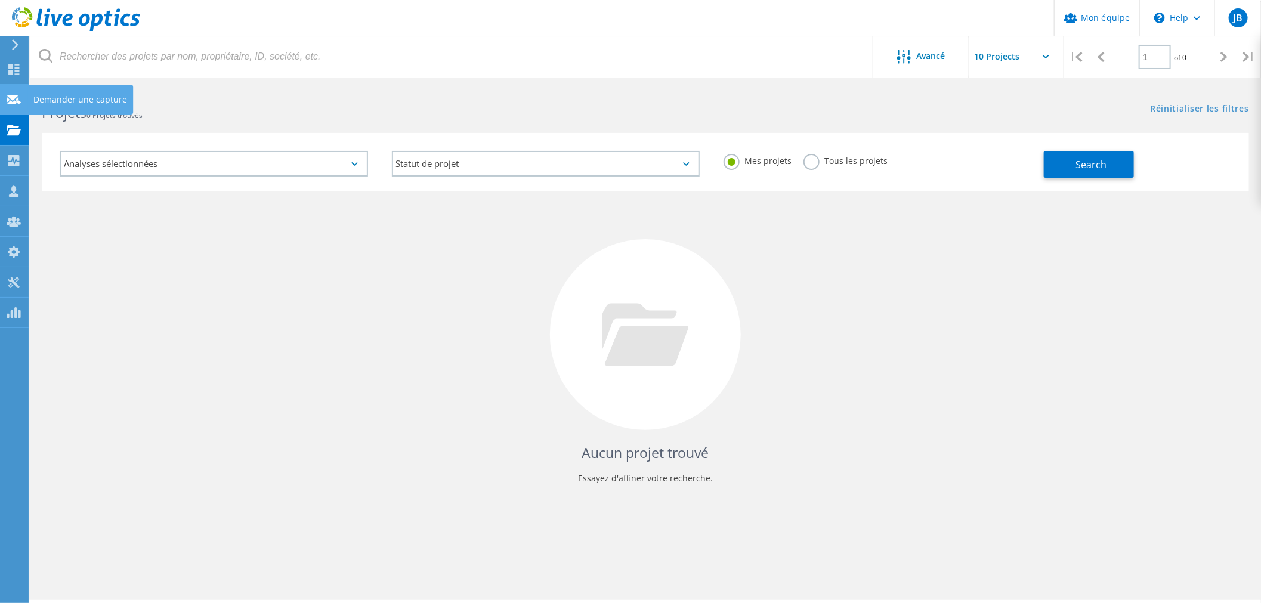
click at [18, 98] on use at bounding box center [14, 99] width 14 height 9
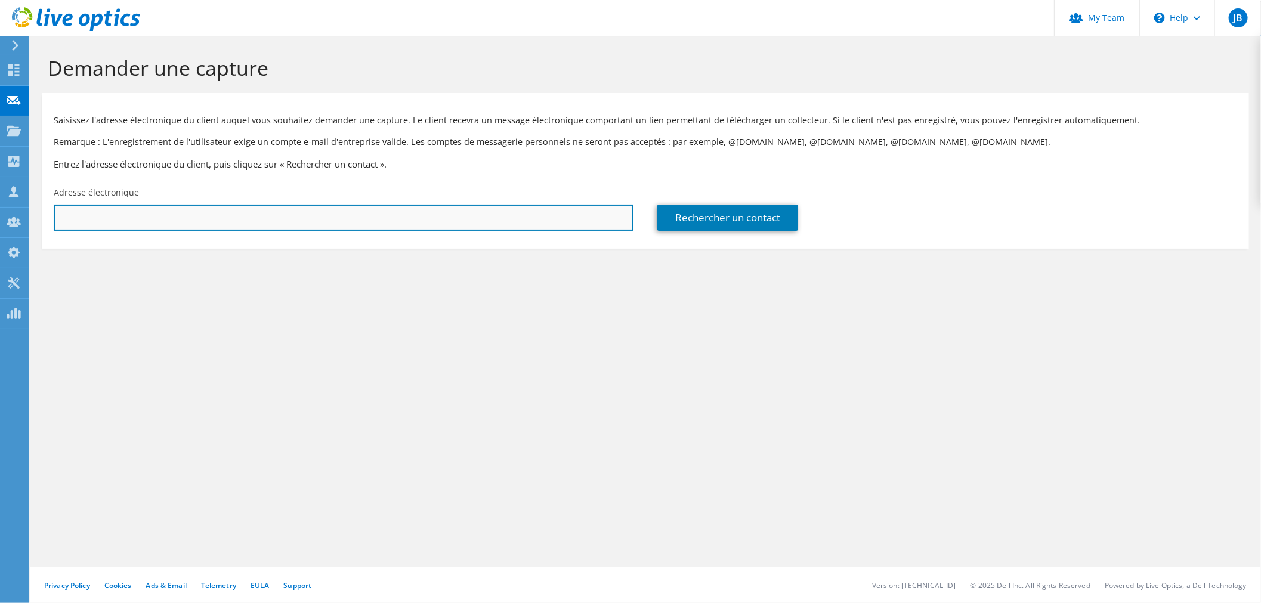
click at [114, 221] on input "text" at bounding box center [344, 218] width 580 height 26
type input "dsi@dxo.com"
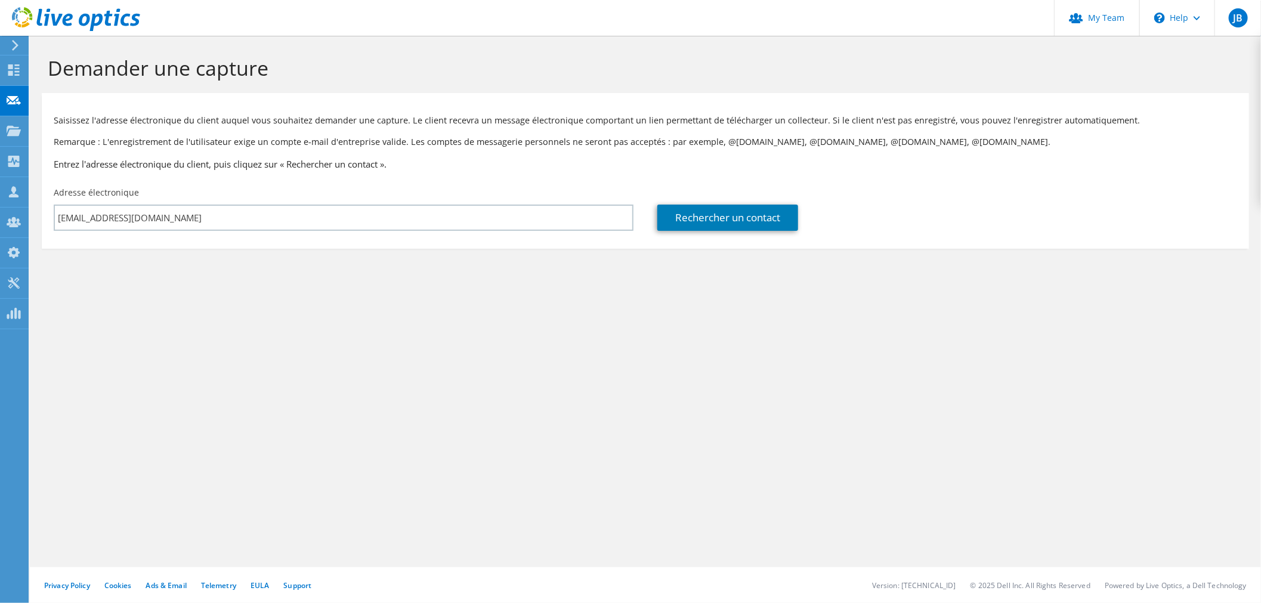
click at [797, 239] on section "Saisissez l'adresse électronique du client auquel vous souhaitez demander une c…" at bounding box center [646, 171] width 1208 height 156
click at [765, 219] on link "Rechercher un contact" at bounding box center [728, 218] width 141 height 26
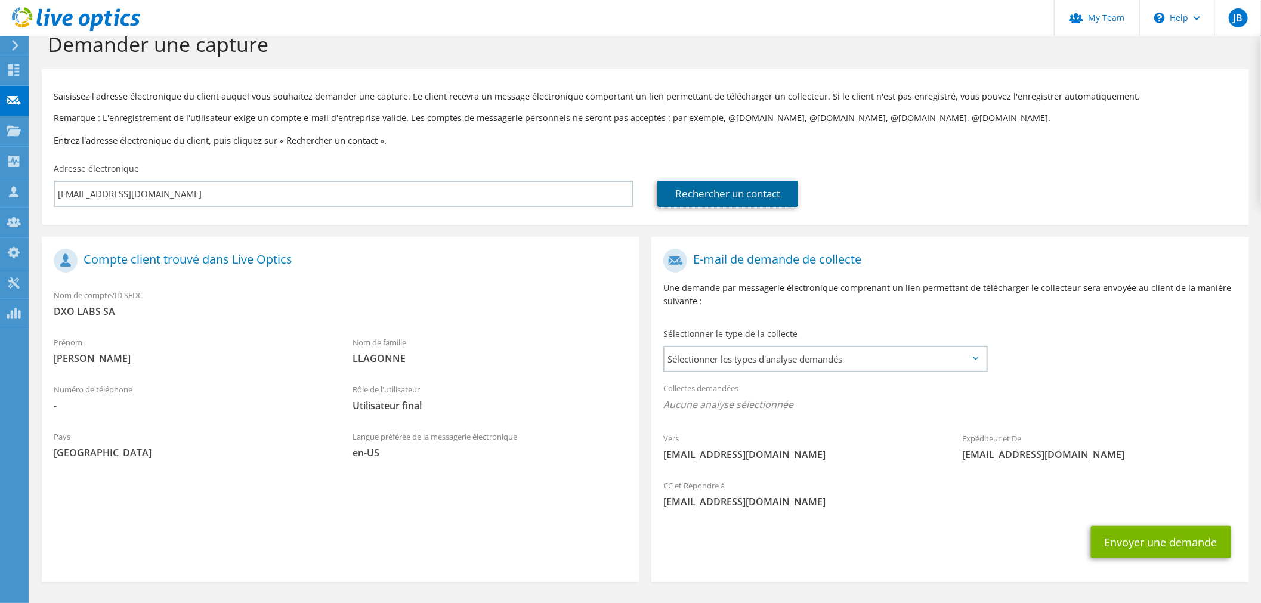
scroll to position [64, 0]
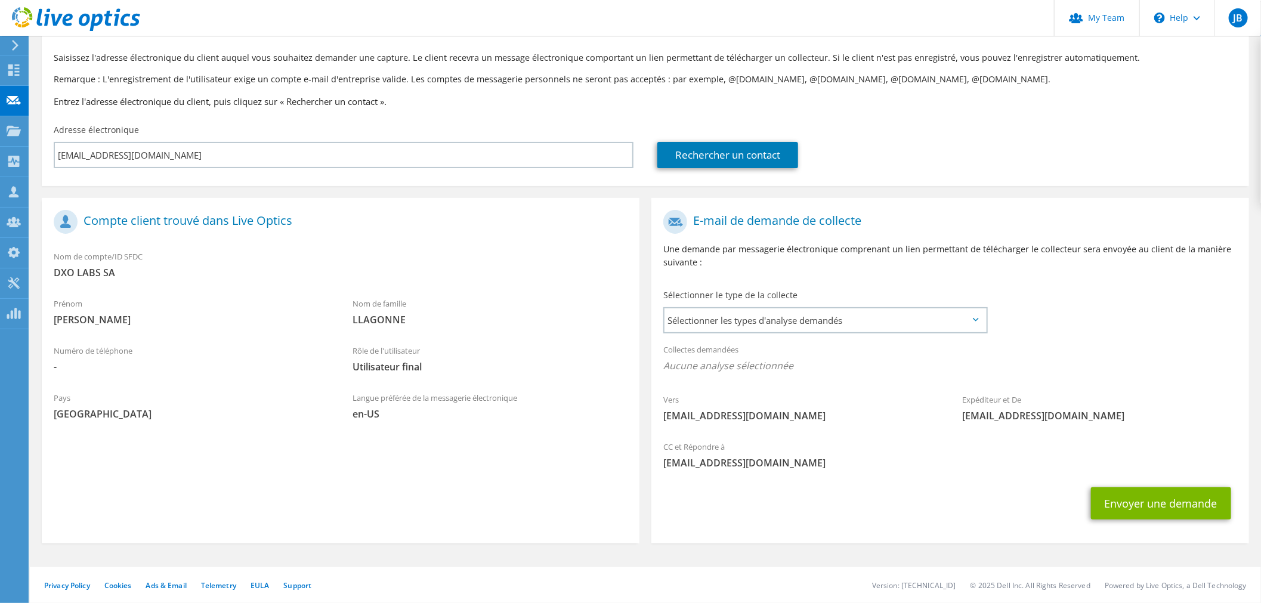
click at [1140, 482] on div "Envoyer une demande" at bounding box center [951, 504] width 598 height 44
click at [1145, 497] on button "Envoyer une demande" at bounding box center [1161, 504] width 140 height 32
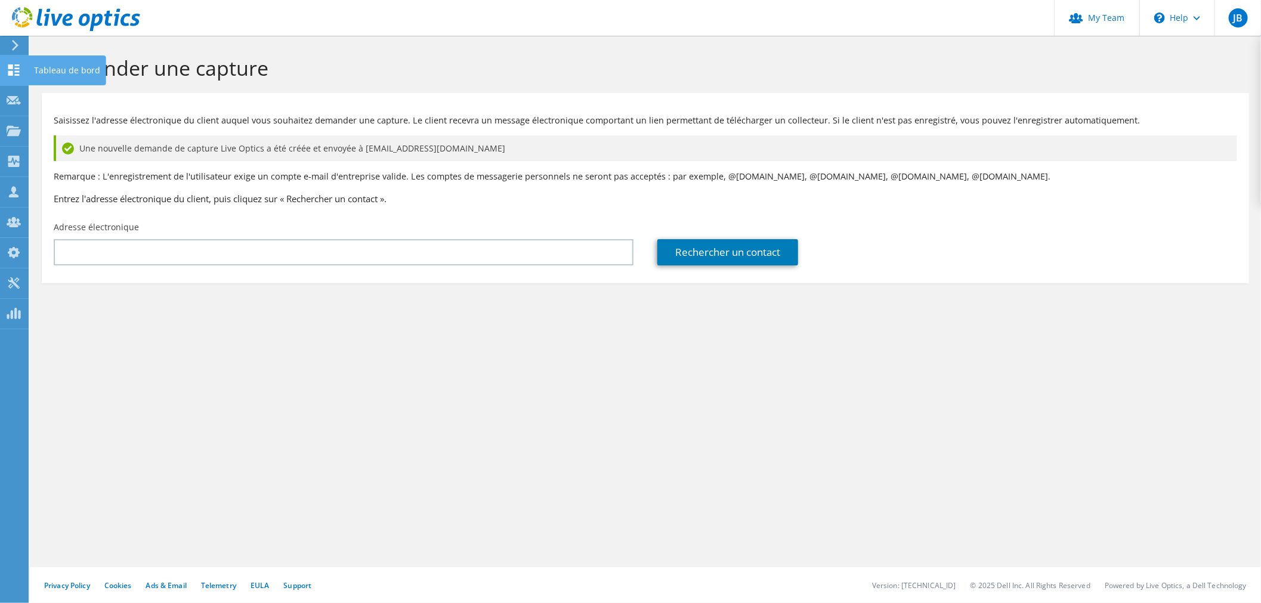
click at [19, 67] on use at bounding box center [13, 69] width 11 height 11
